Goal: Task Accomplishment & Management: Manage account settings

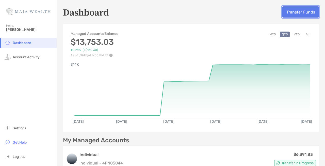
click at [310, 13] on button "Transfer Funds" at bounding box center [300, 11] width 37 height 11
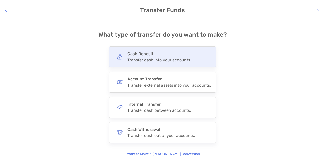
click at [159, 51] on h4 "Cash Deposit" at bounding box center [160, 53] width 64 height 5
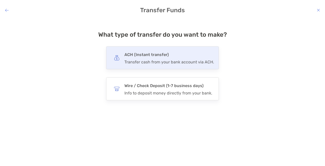
click at [147, 64] on div "Transfer cash from your bank account via ACH." at bounding box center [169, 61] width 90 height 5
click at [0, 0] on input "***" at bounding box center [0, 0] width 0 height 0
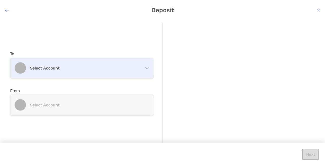
click at [120, 66] on h4 "Select account" at bounding box center [85, 68] width 110 height 5
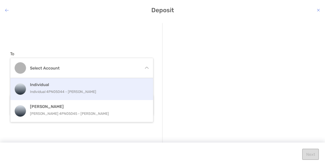
click at [112, 86] on h4 "Individual" at bounding box center [87, 84] width 115 height 5
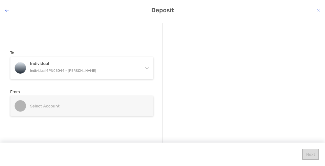
click at [65, 105] on h4 "Select account" at bounding box center [85, 105] width 110 height 5
click at [27, 106] on div "Select account" at bounding box center [81, 106] width 143 height 20
click at [115, 107] on h4 "Select account" at bounding box center [85, 105] width 110 height 5
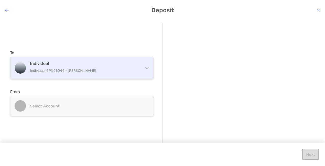
click at [120, 64] on h4 "Individual" at bounding box center [85, 63] width 110 height 5
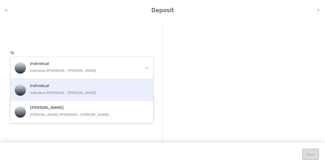
click at [118, 93] on p "Individual 4PN05044 - Brittney Franklin" at bounding box center [87, 92] width 115 height 6
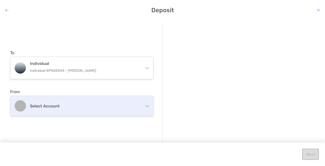
click at [23, 104] on figure "modal" at bounding box center [20, 106] width 12 height 12
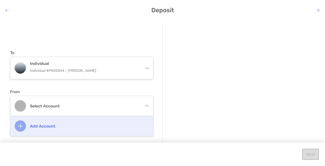
click at [52, 123] on h4 "Add account" at bounding box center [87, 125] width 115 height 5
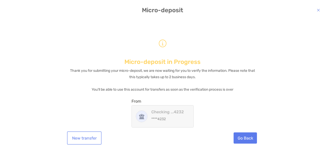
click at [83, 134] on button "New transfer" at bounding box center [84, 137] width 33 height 11
click at [92, 132] on button "New transfer" at bounding box center [84, 137] width 33 height 11
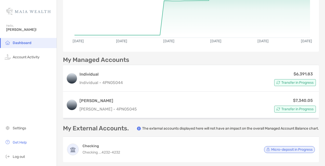
scroll to position [116, 0]
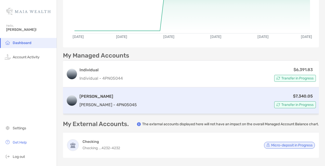
click at [189, 107] on div "$7,340.05 Transfer in Progress" at bounding box center [227, 100] width 177 height 15
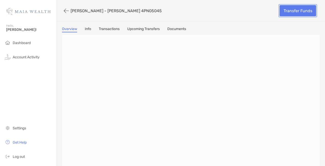
click at [296, 11] on link "Transfer Funds" at bounding box center [298, 10] width 37 height 11
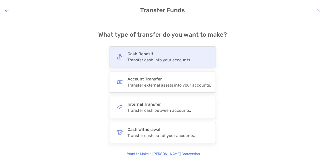
click at [199, 48] on div "Cash Deposit Transfer cash into your accounts." at bounding box center [162, 56] width 107 height 21
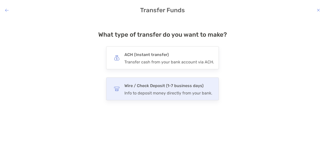
click at [184, 89] on h4 "Wire / Check Deposit (1-7 business days)" at bounding box center [168, 85] width 88 height 7
click at [0, 0] on input "****" at bounding box center [0, 0] width 0 height 0
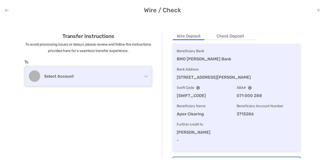
click at [61, 74] on h4 "Select account" at bounding box center [92, 76] width 97 height 5
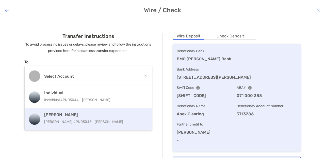
click at [64, 118] on p "Roth IRA 4PN05045 - Brittney Franklin" at bounding box center [94, 121] width 101 height 6
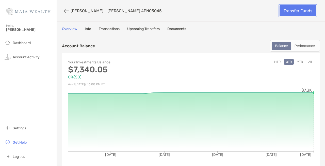
click at [297, 11] on link "Transfer Funds" at bounding box center [298, 10] width 37 height 11
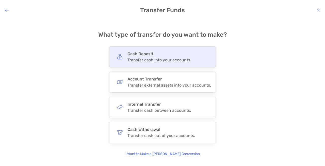
click at [167, 56] on div "Cash Deposit Transfer cash into your accounts." at bounding box center [162, 56] width 107 height 21
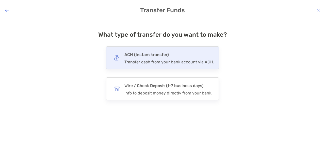
click at [163, 64] on div "Transfer cash from your bank account via ACH." at bounding box center [169, 61] width 90 height 5
click at [0, 0] on input "***" at bounding box center [0, 0] width 0 height 0
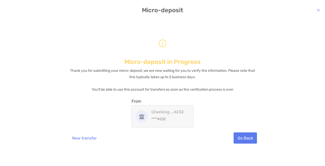
click at [318, 8] on icon "modal" at bounding box center [318, 10] width 3 height 4
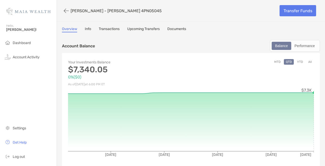
click at [86, 30] on link "Info" at bounding box center [88, 30] width 6 height 6
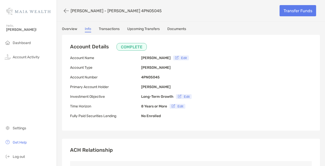
click at [111, 29] on link "Transactions" at bounding box center [109, 30] width 21 height 6
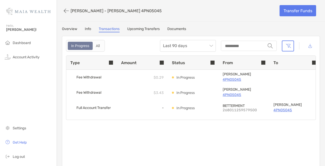
click at [183, 36] on div "In Progress All Last 90 days string Type Amount Status From To Initiated Date F…" at bounding box center [191, 101] width 258 height 131
click at [180, 27] on link "Documents" at bounding box center [176, 30] width 19 height 6
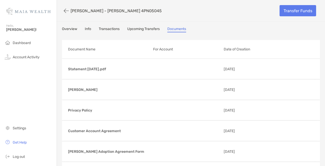
click at [142, 27] on link "Upcoming Transfers" at bounding box center [143, 30] width 33 height 6
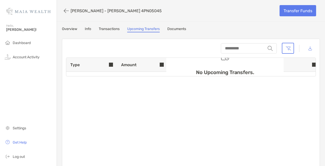
click at [70, 26] on div "Roth IRA - Roth IRA 4PN05045 Transfer Funds Overview Info Transactions Upcoming…" at bounding box center [191, 88] width 268 height 176
click at [66, 12] on button "button" at bounding box center [66, 10] width 9 height 9
